Goal: Task Accomplishment & Management: Manage account settings

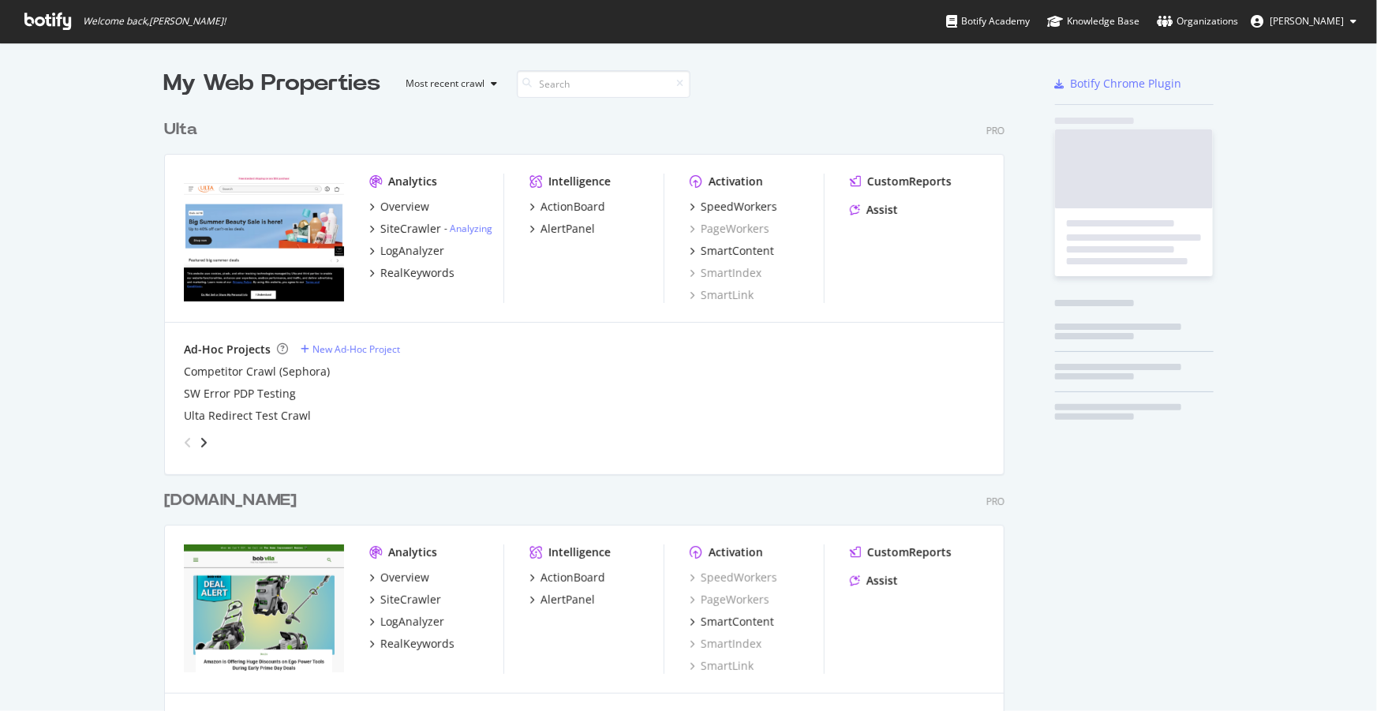
scroll to position [3531, 842]
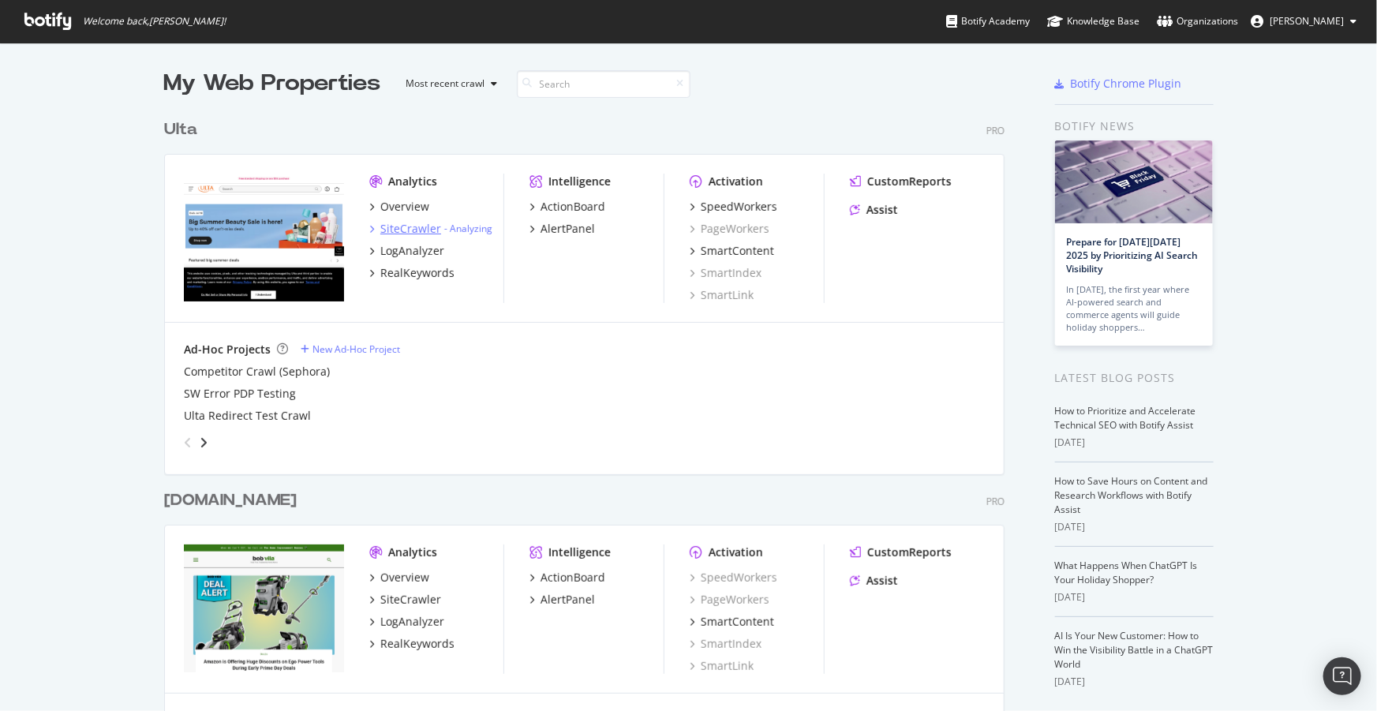
click at [394, 227] on div "SiteCrawler" at bounding box center [410, 229] width 61 height 16
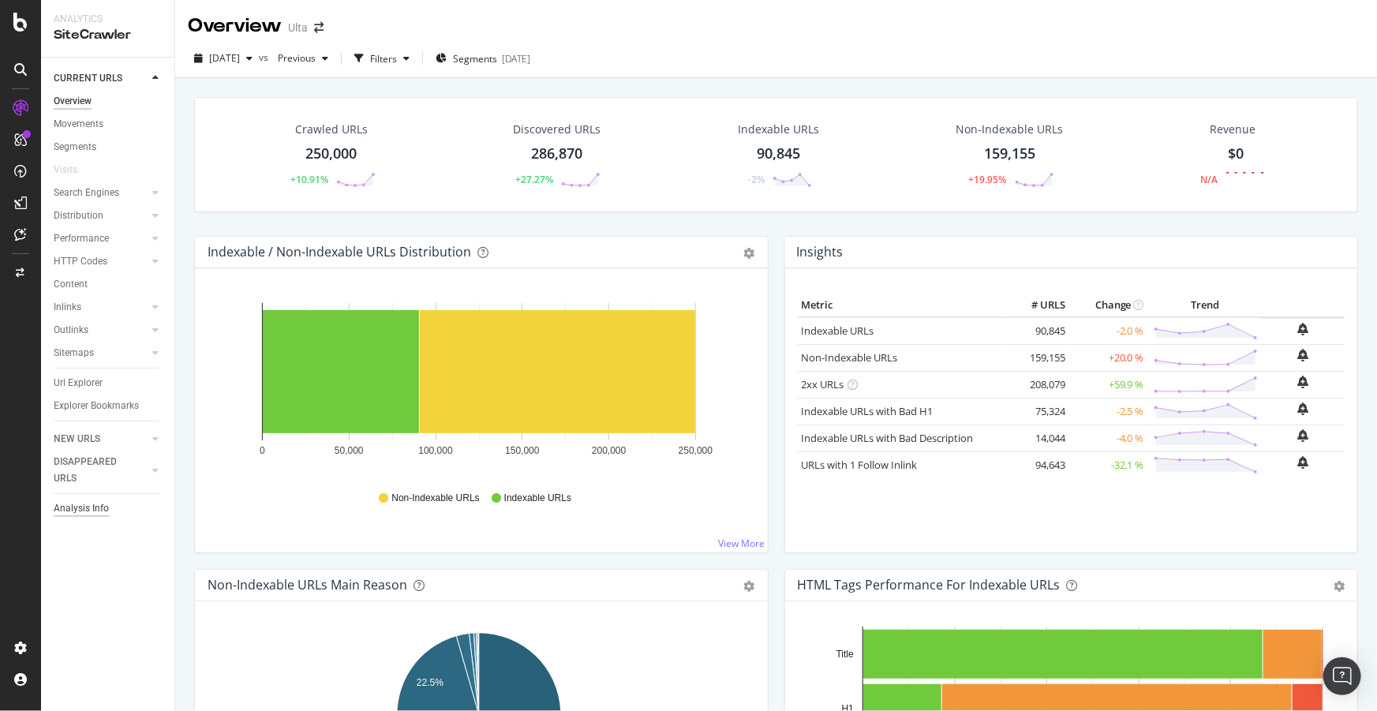
click at [78, 507] on div "Analysis Info" at bounding box center [81, 508] width 55 height 17
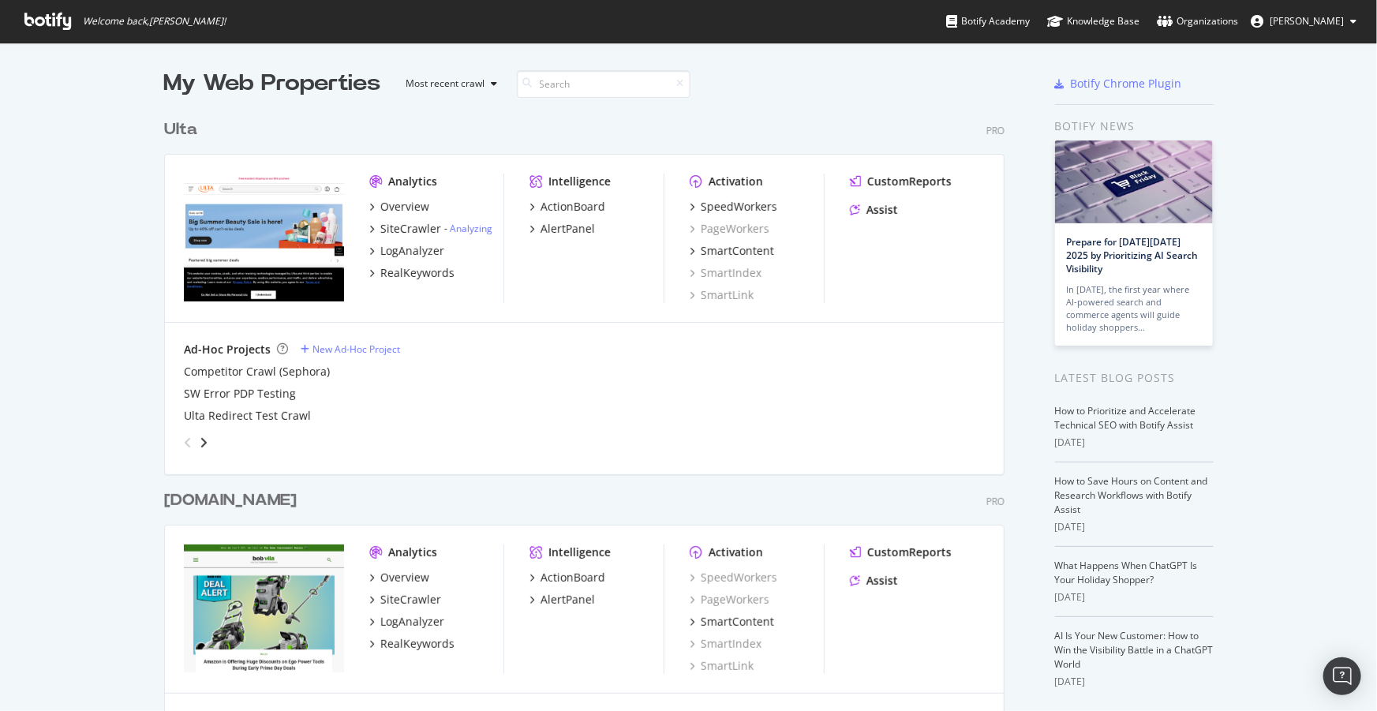
scroll to position [700, 1356]
click at [479, 230] on link "Analyzing" at bounding box center [471, 228] width 43 height 13
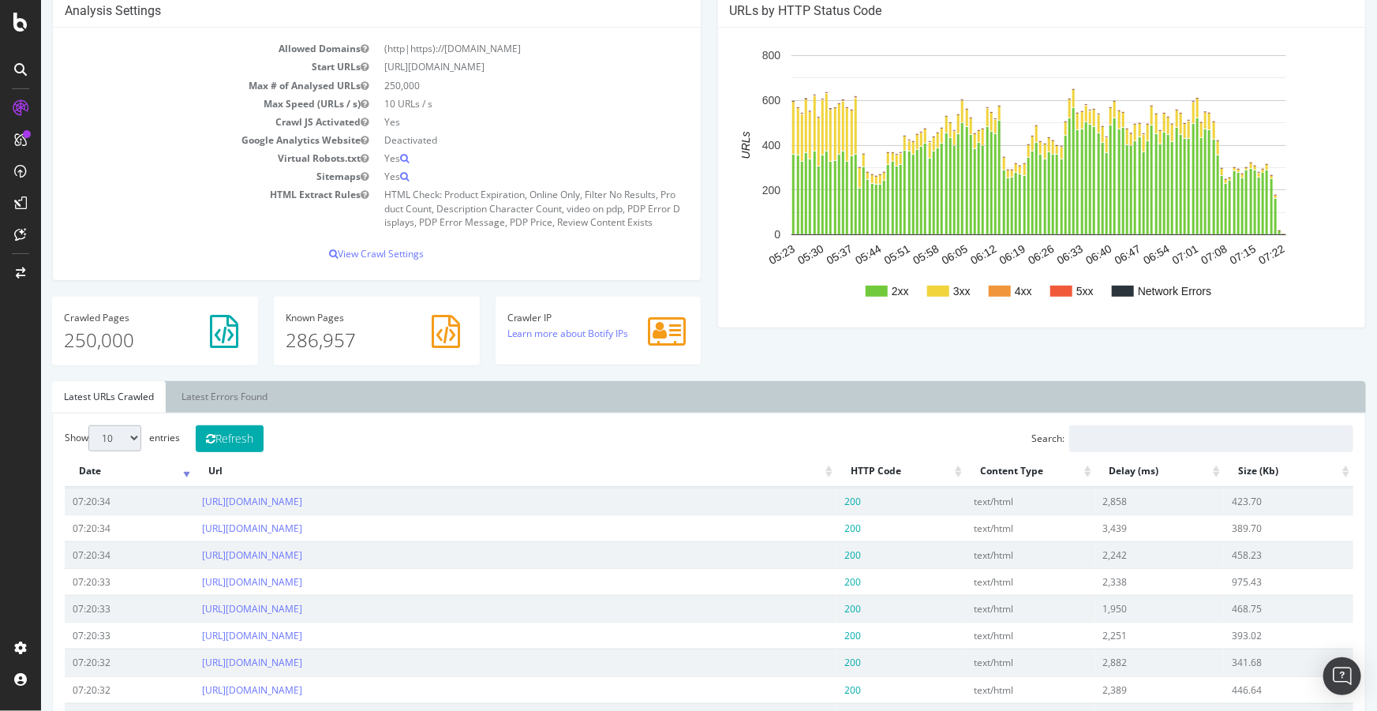
scroll to position [215, 0]
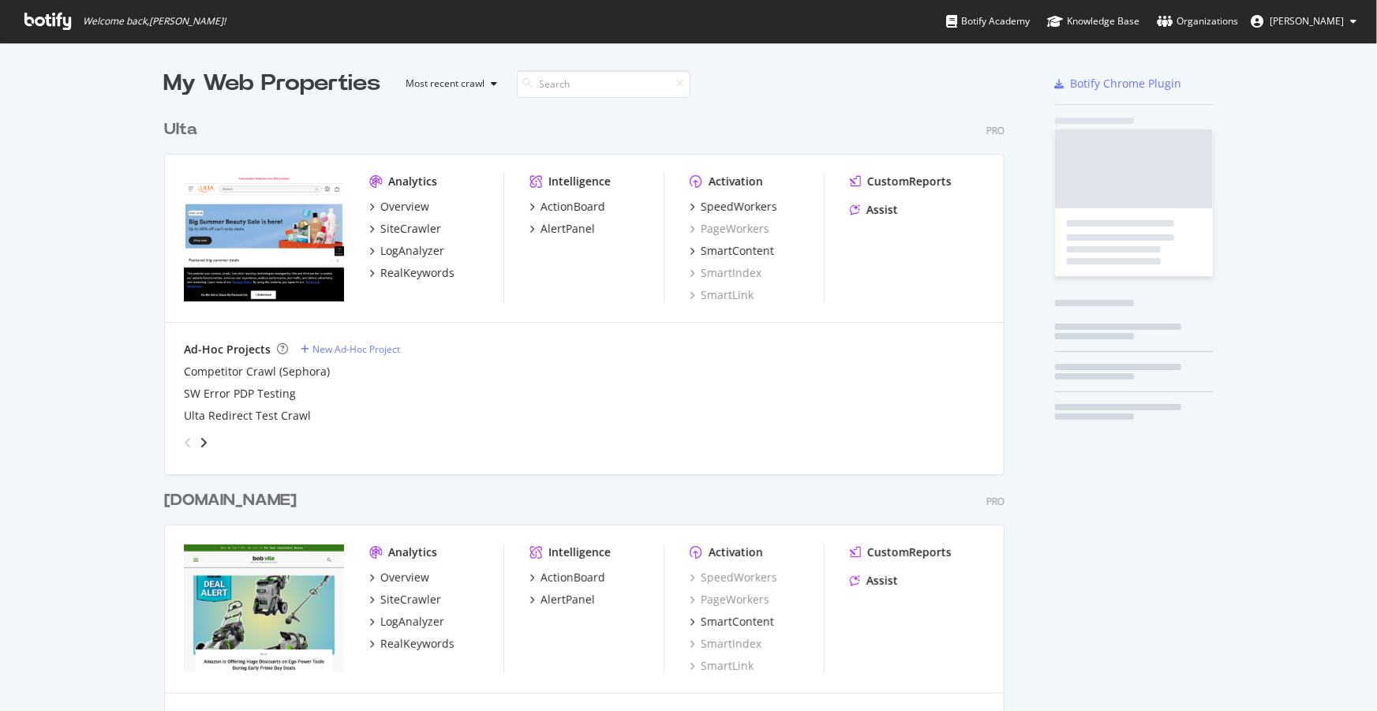
scroll to position [3531, 842]
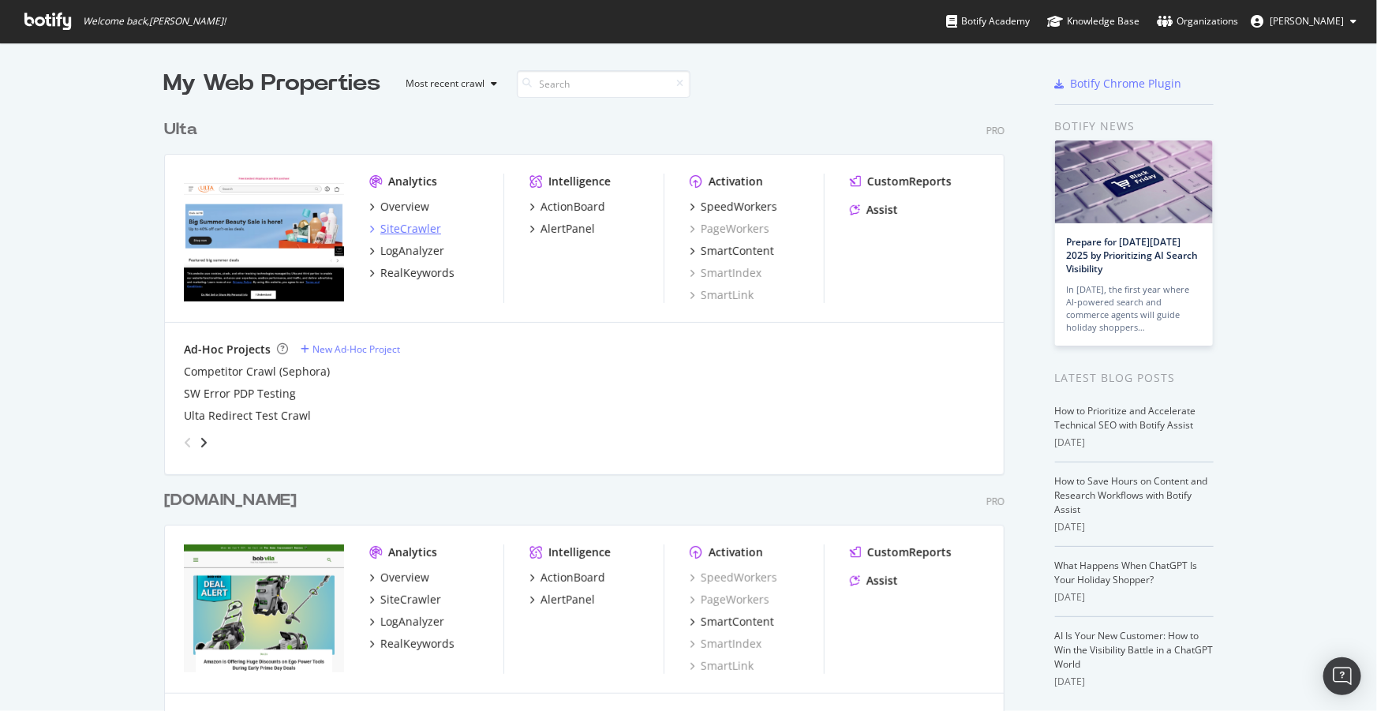
click at [425, 232] on div "SiteCrawler" at bounding box center [410, 229] width 61 height 16
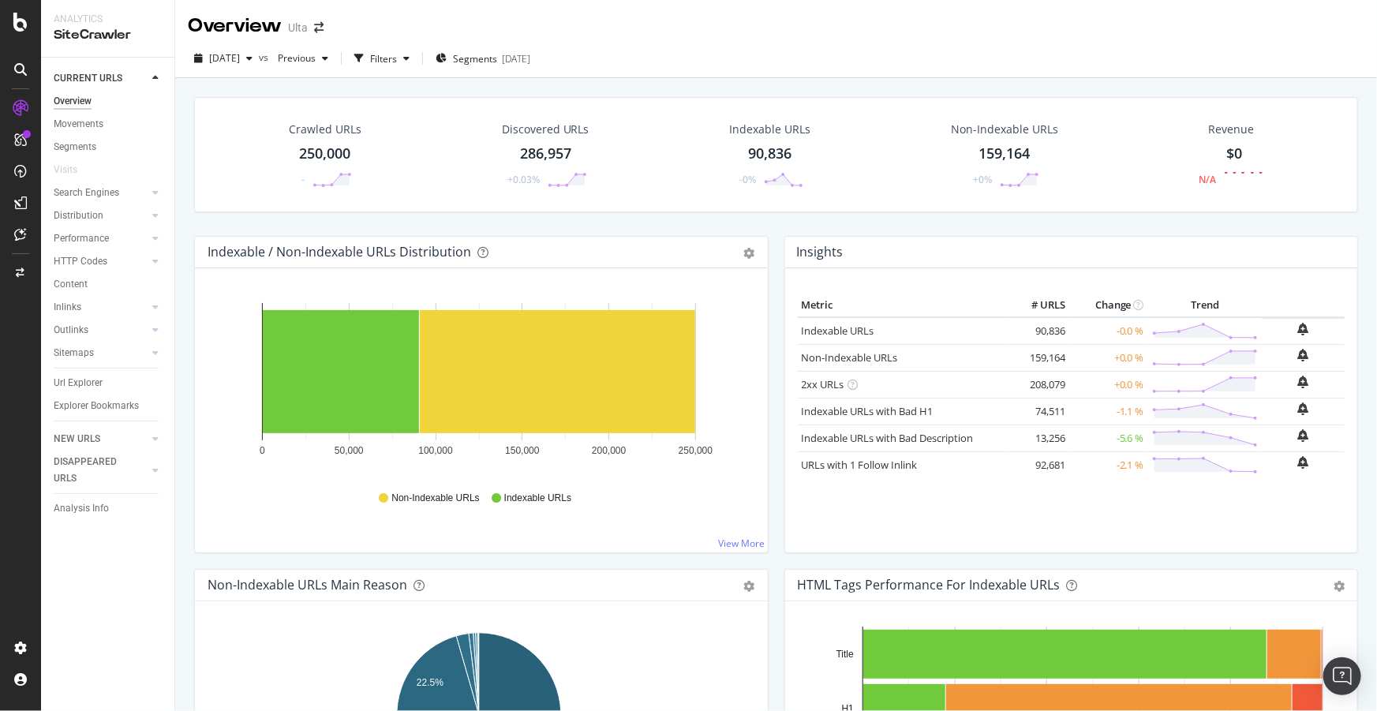
click at [302, 234] on div "Crawled URLs 250,000 - Discovered URLs 286,957 +0.03% Indexable URLs 90,836 -0%…" at bounding box center [776, 166] width 1180 height 139
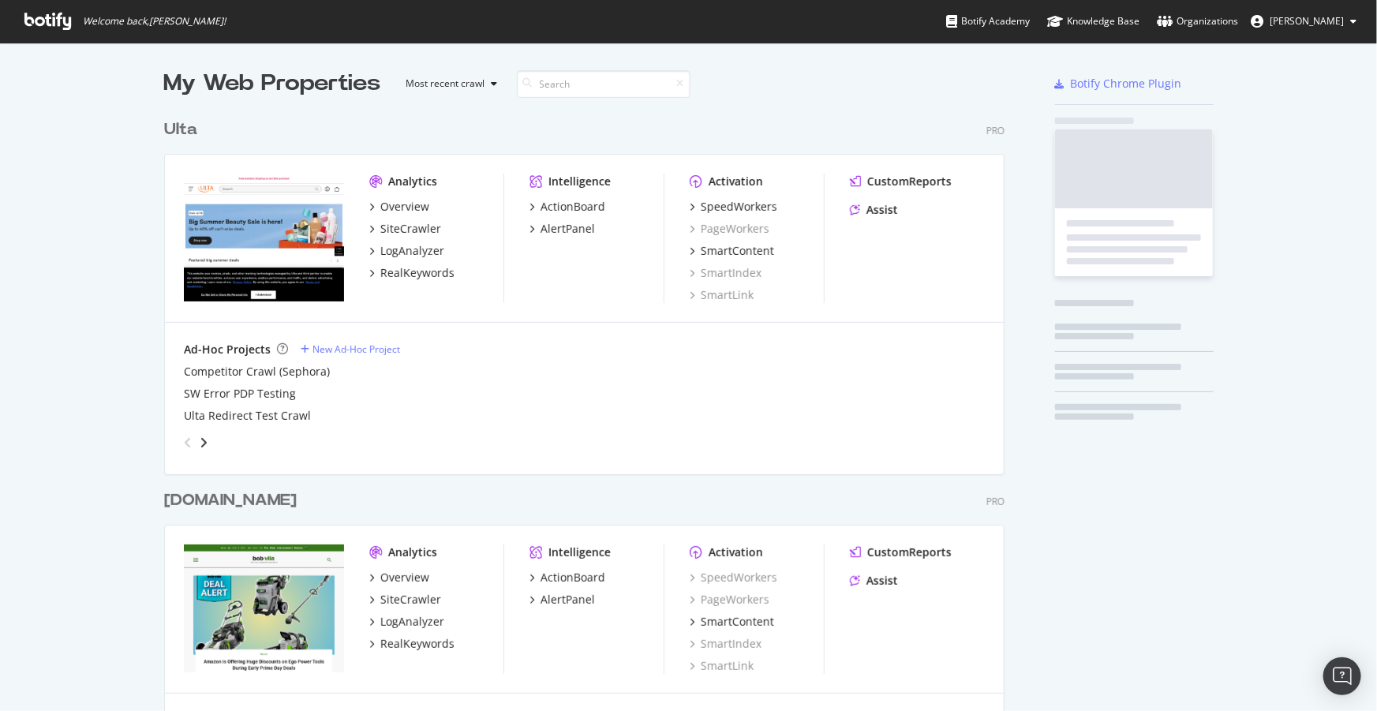
scroll to position [3531, 842]
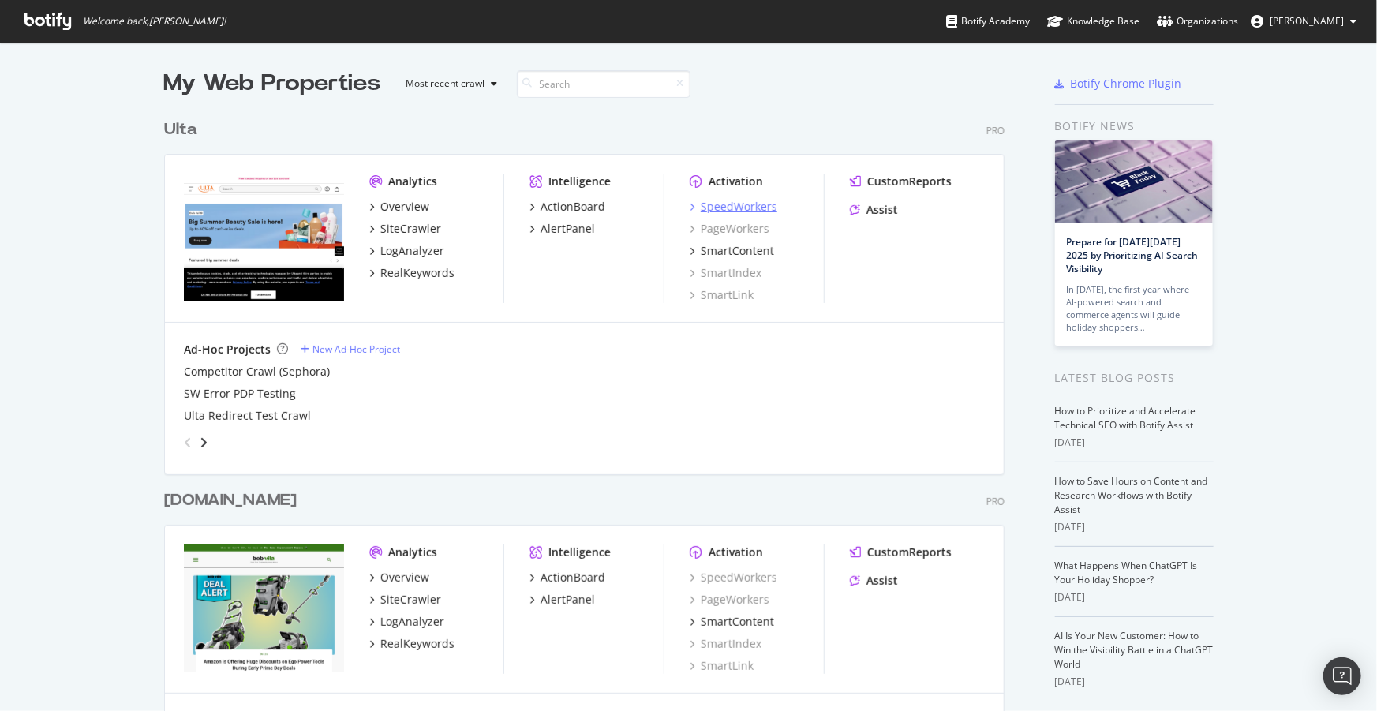
click at [731, 210] on div "SpeedWorkers" at bounding box center [739, 207] width 77 height 16
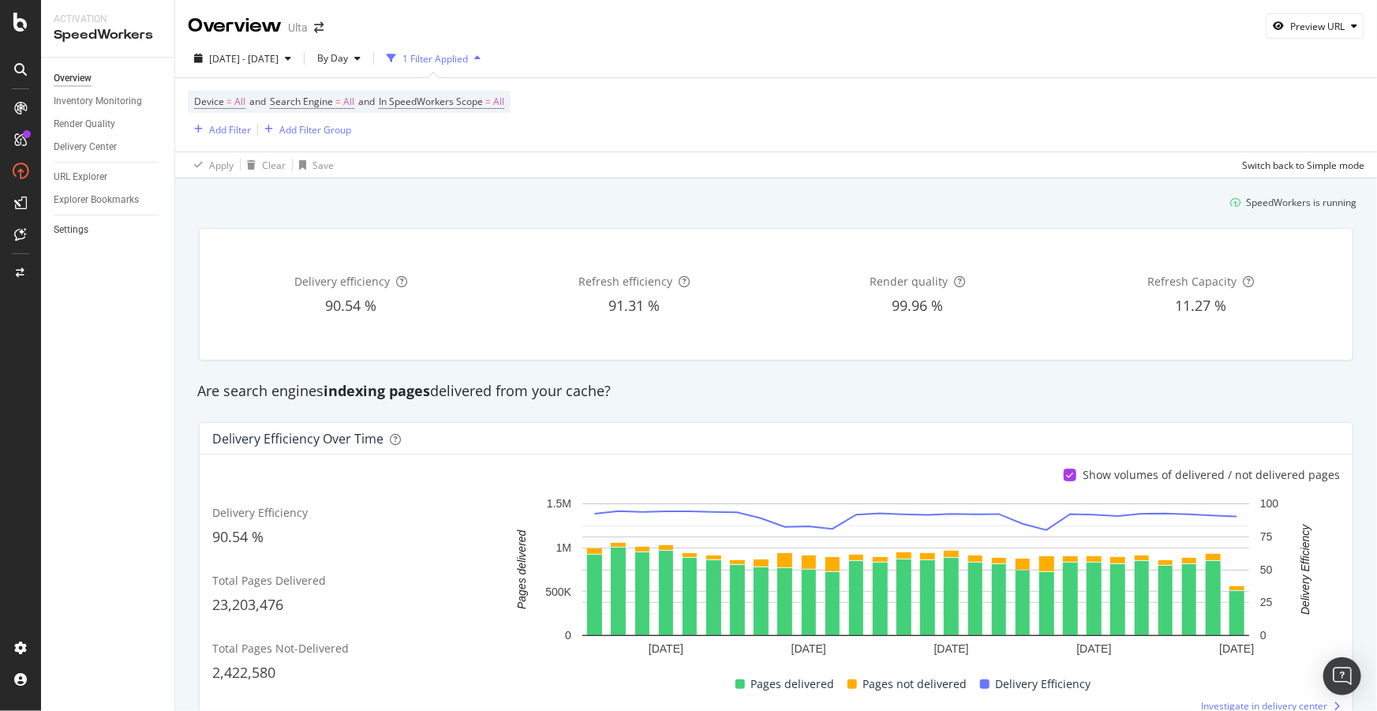
drag, startPoint x: 74, startPoint y: 233, endPoint x: 92, endPoint y: 227, distance: 19.0
click at [74, 233] on div "Settings" at bounding box center [71, 230] width 35 height 17
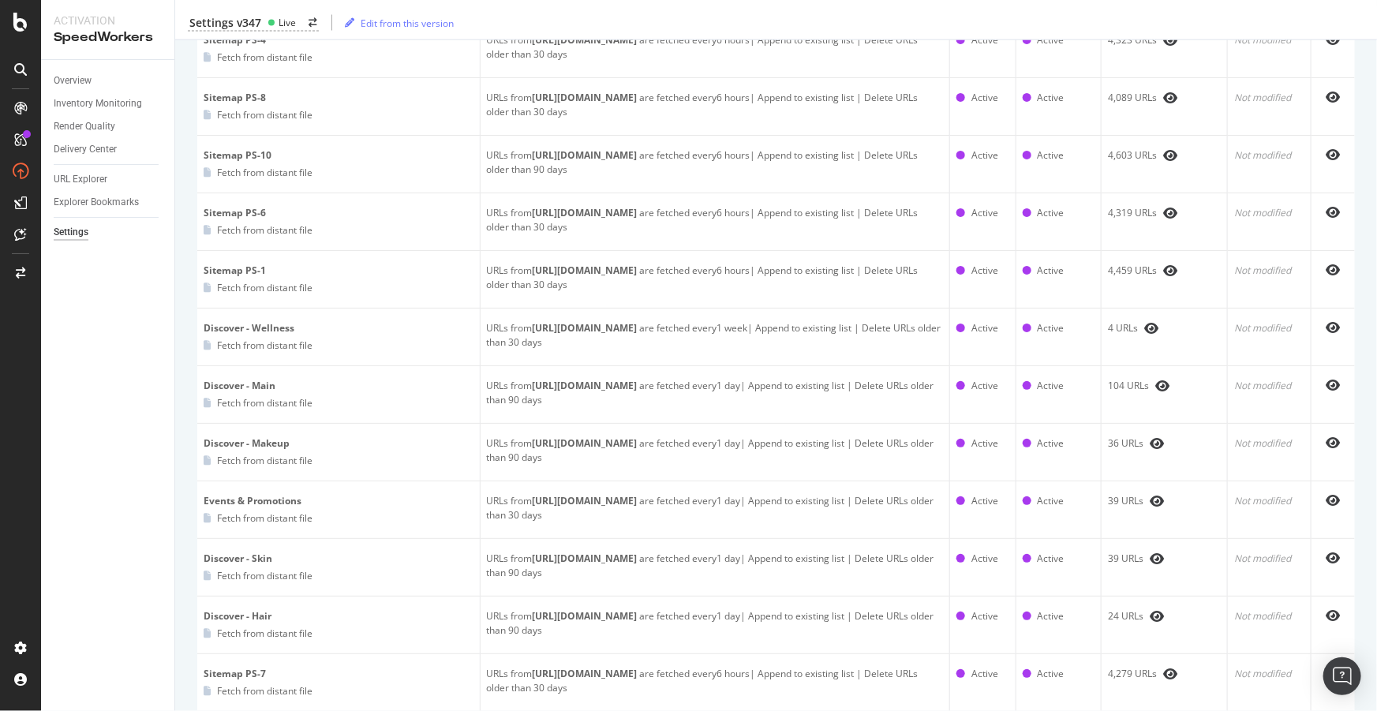
scroll to position [1865, 0]
